Goal: Transaction & Acquisition: Purchase product/service

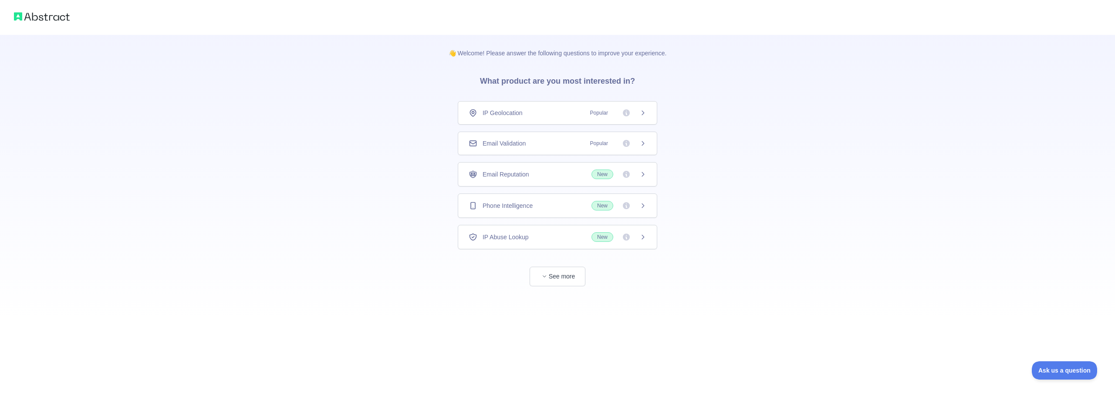
click at [513, 142] on span "Email Validation" at bounding box center [504, 143] width 43 height 9
click at [557, 274] on button "See more" at bounding box center [558, 277] width 56 height 20
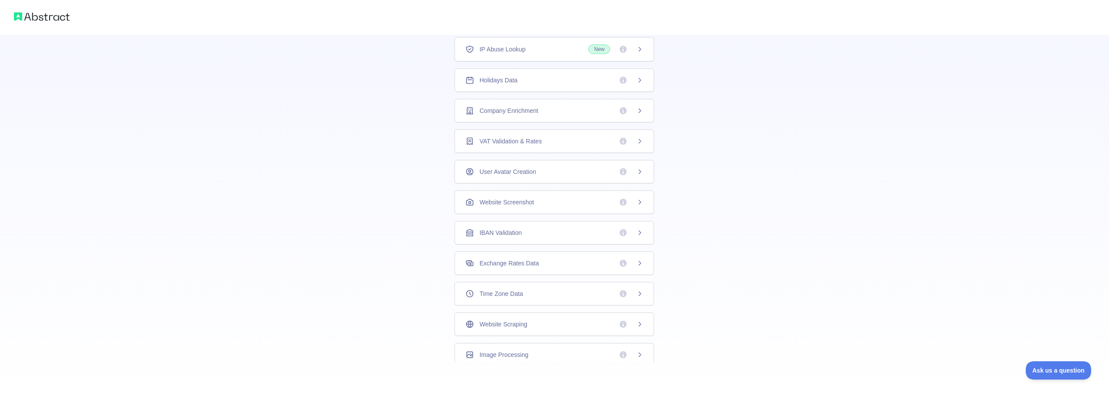
scroll to position [27, 0]
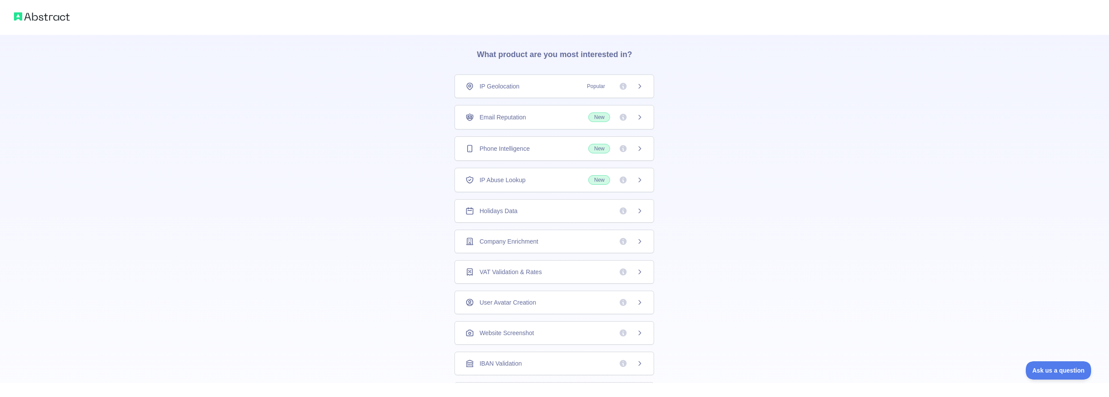
click at [506, 118] on span "Email Reputation" at bounding box center [502, 117] width 47 height 9
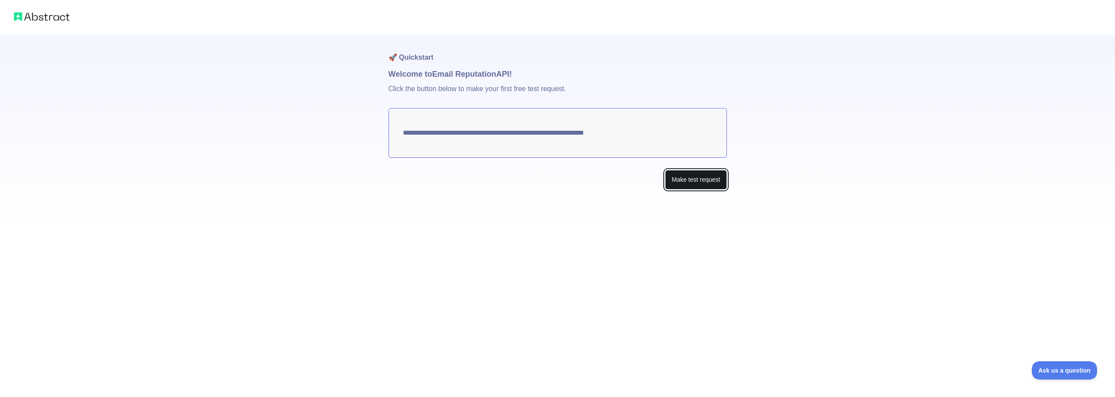
click at [708, 174] on button "Make test request" at bounding box center [695, 180] width 61 height 20
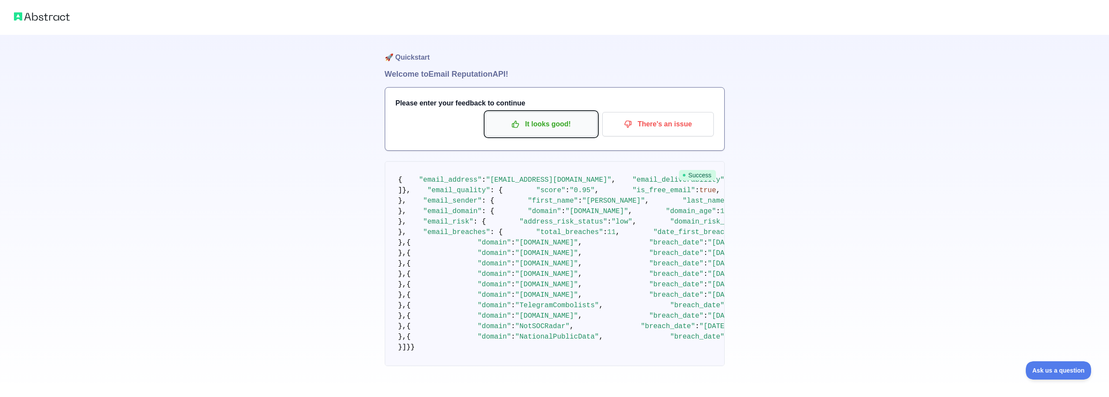
click at [555, 129] on p "It looks good!" at bounding box center [541, 124] width 98 height 15
